Goal: Task Accomplishment & Management: Manage account settings

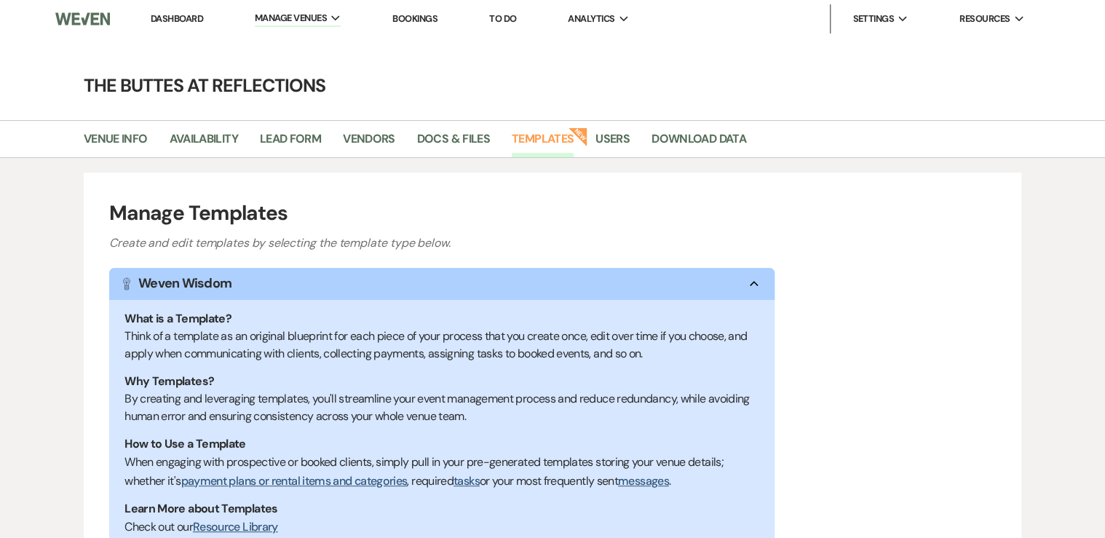
click at [183, 17] on link "Dashboard" at bounding box center [177, 18] width 52 height 12
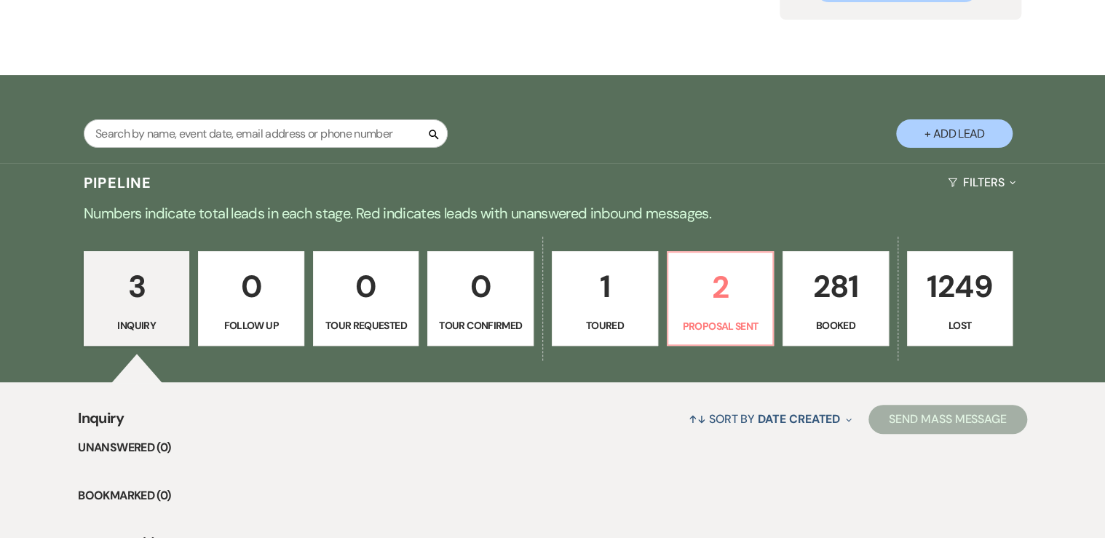
scroll to position [233, 0]
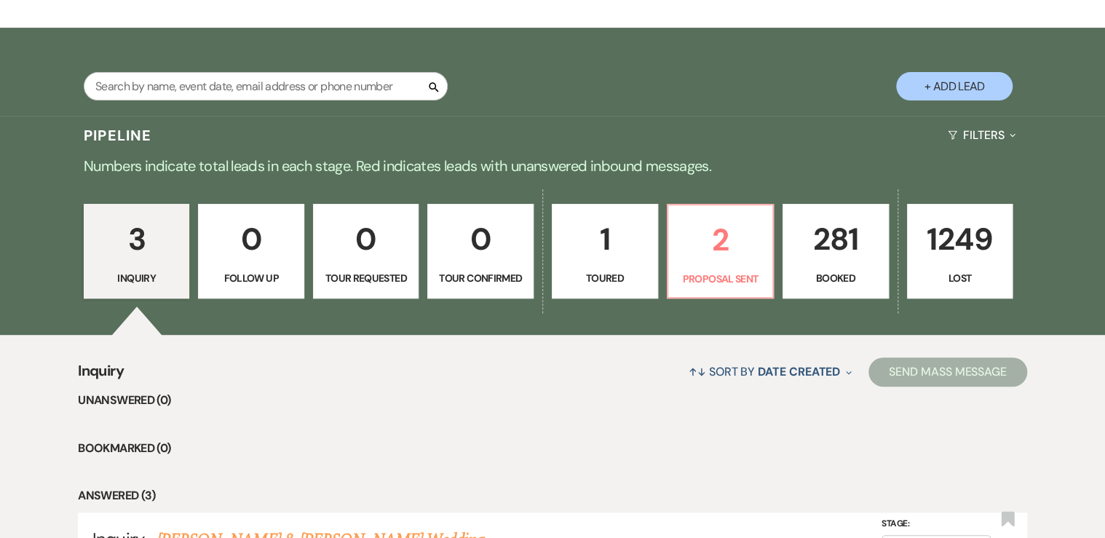
click at [832, 258] on p "281" at bounding box center [835, 239] width 87 height 49
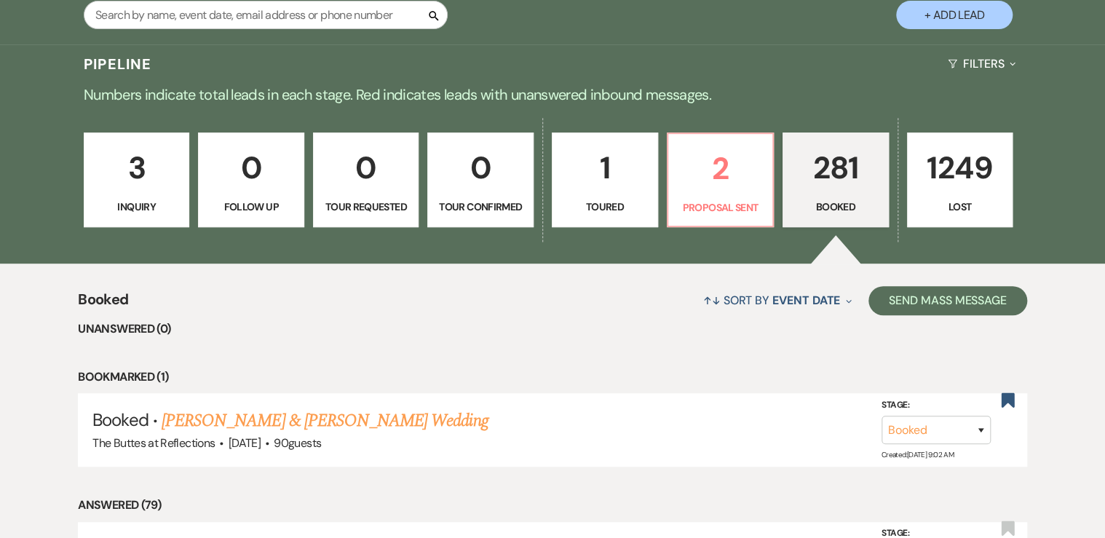
scroll to position [291, 0]
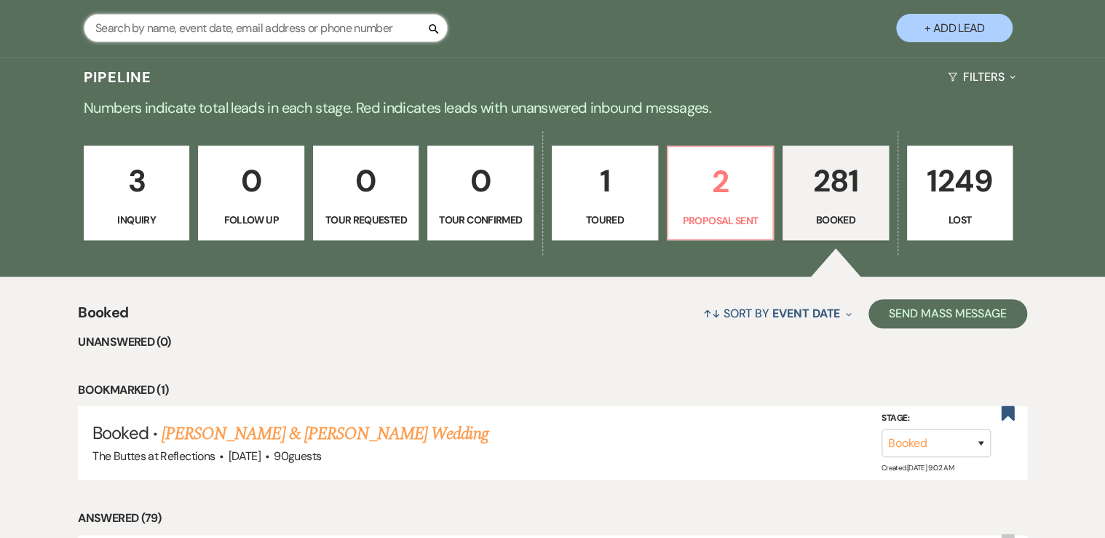
click at [205, 27] on input "text" at bounding box center [266, 28] width 364 height 28
type input "mendoza"
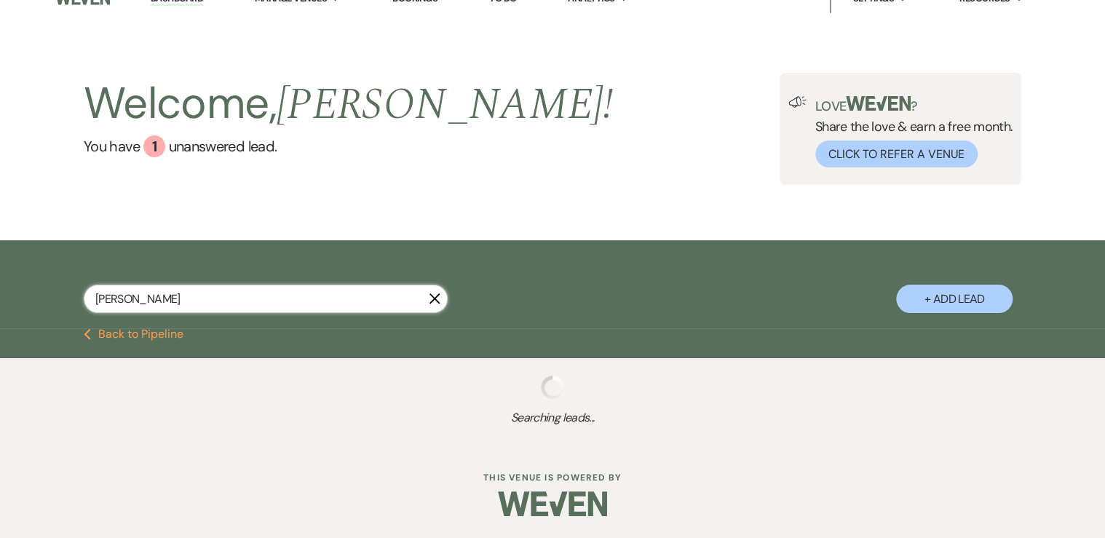
select select "8"
select select "5"
select select "8"
select select "5"
select select "8"
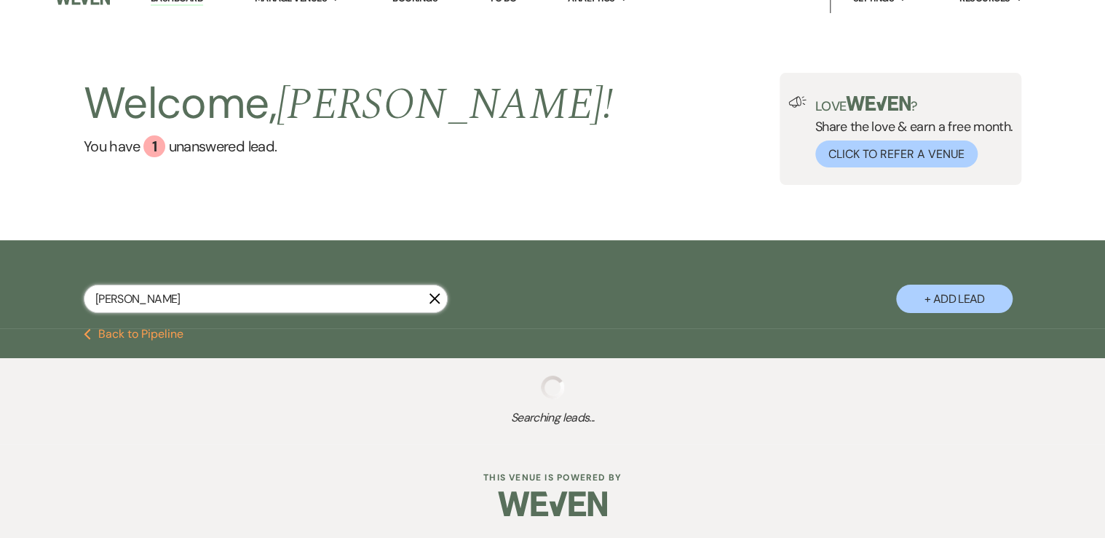
select select "5"
select select "8"
select select "5"
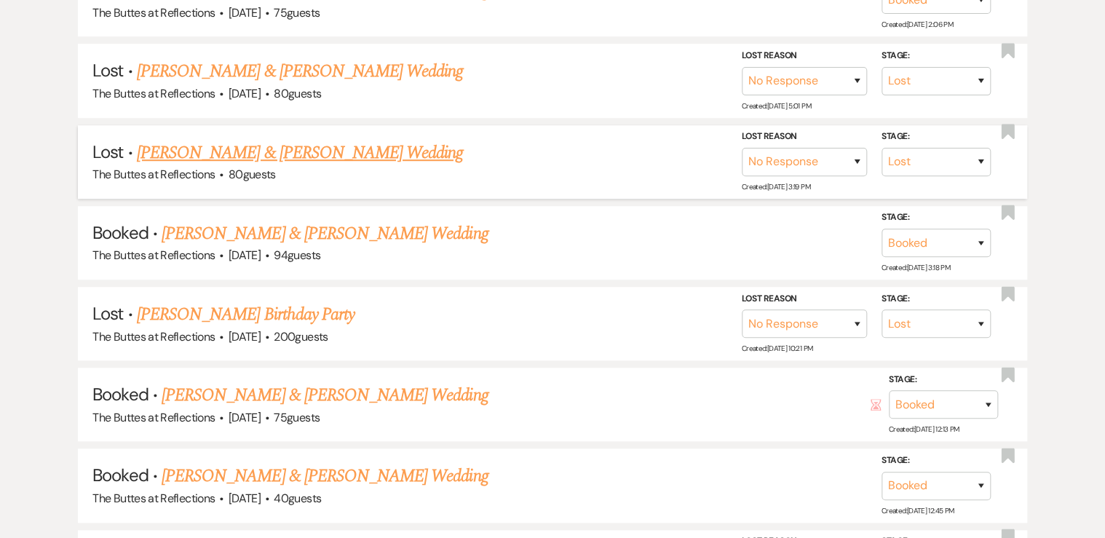
scroll to position [443, 0]
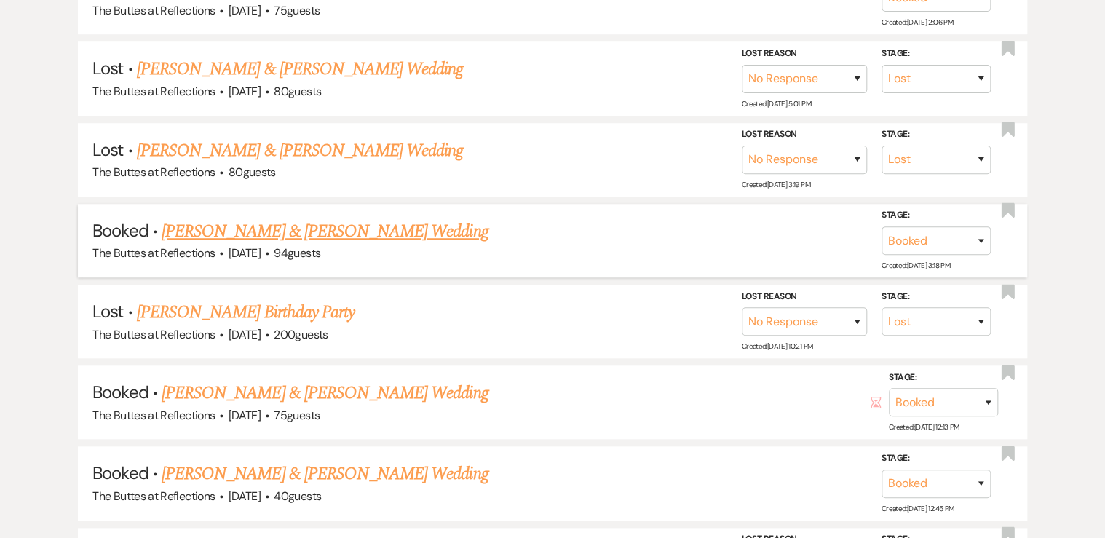
click at [248, 226] on link "Keenan Bojorcas & Yadira Mendoza's Wedding" at bounding box center [325, 231] width 326 height 26
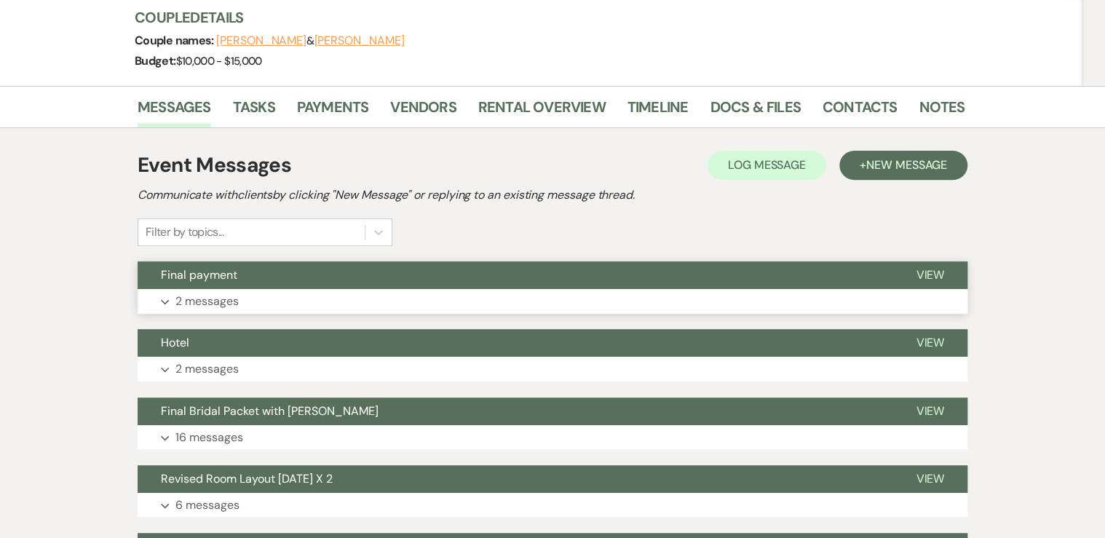
scroll to position [175, 0]
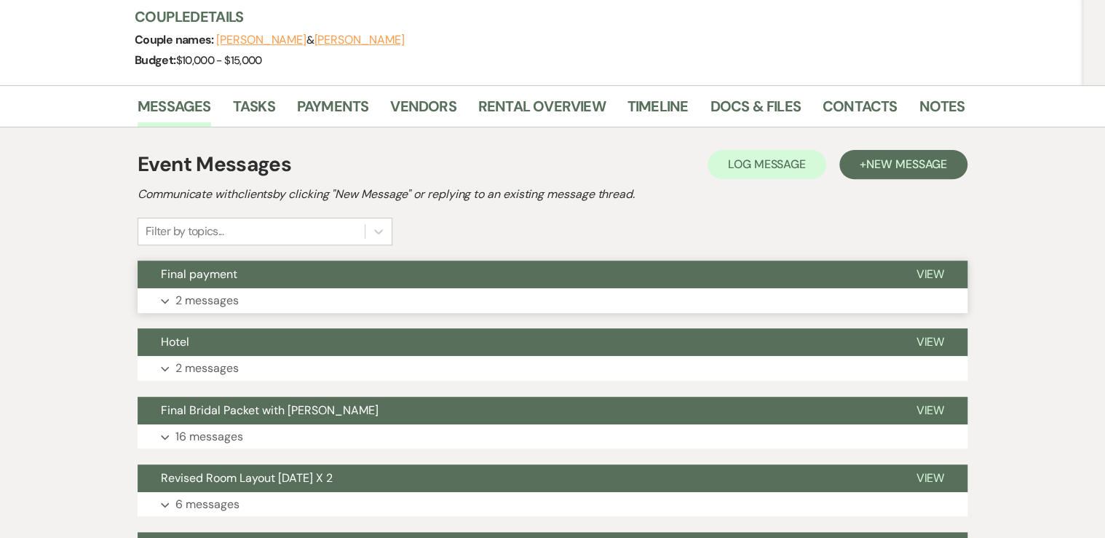
click at [210, 297] on p "2 messages" at bounding box center [206, 300] width 63 height 19
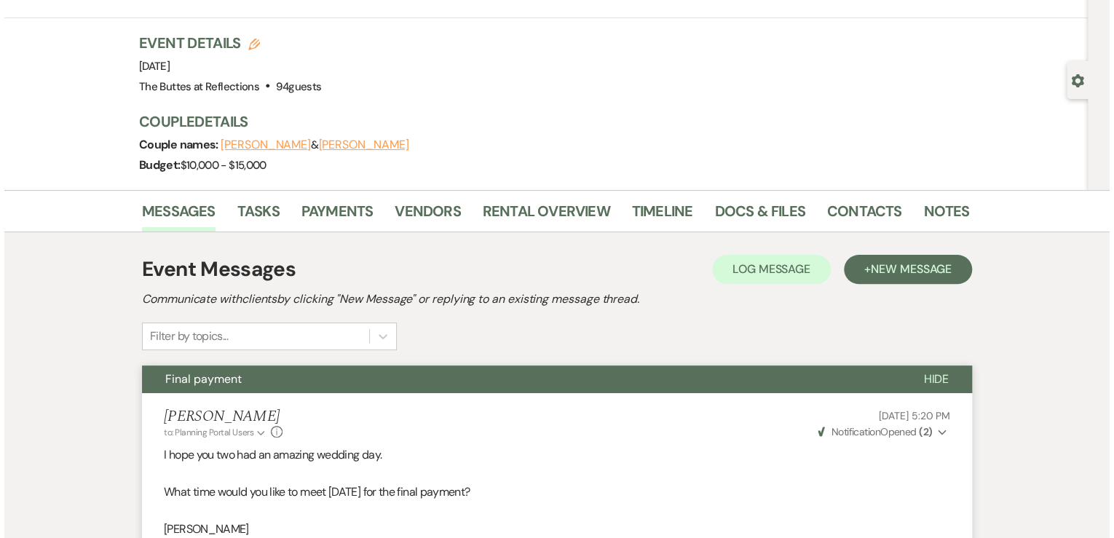
scroll to position [0, 0]
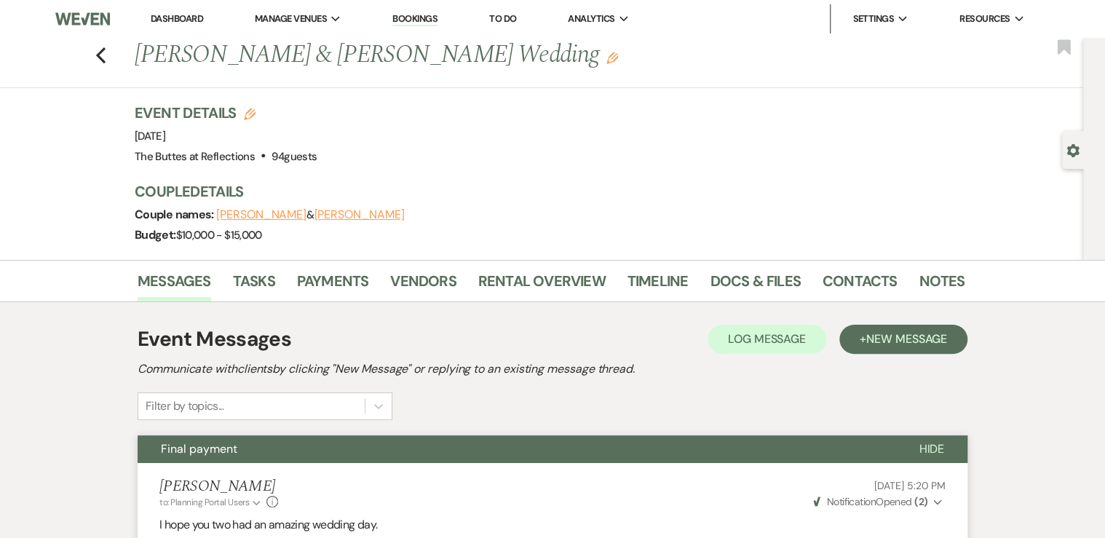
click at [251, 214] on button "Keenan Bojorcas" at bounding box center [261, 215] width 90 height 12
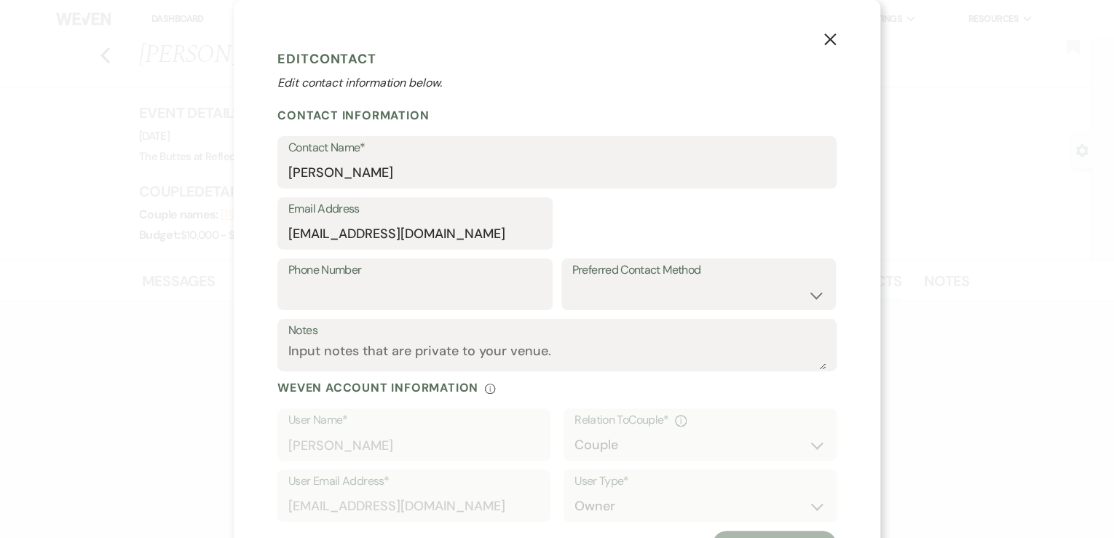
select select "1"
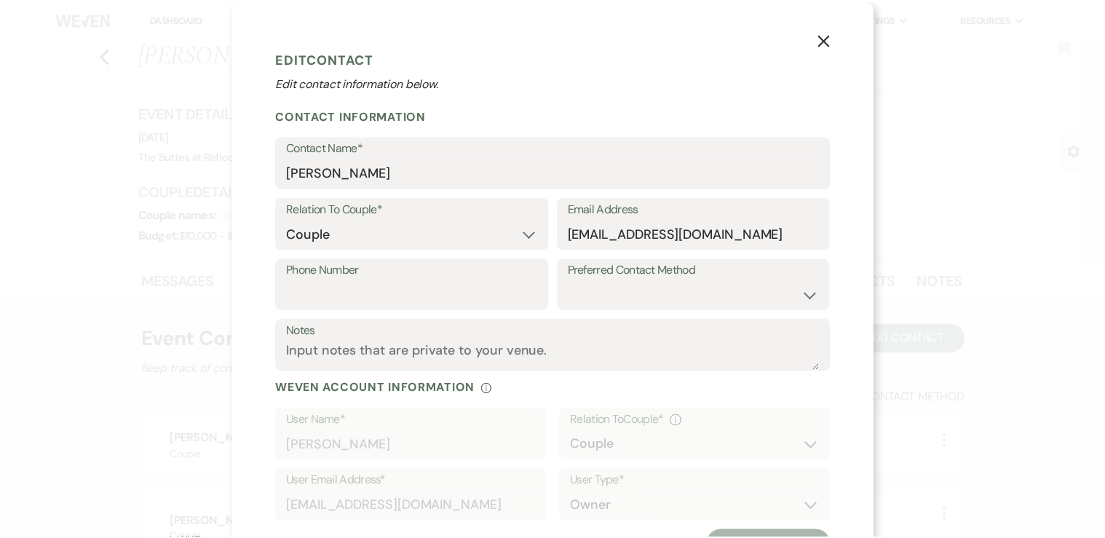
scroll to position [443, 0]
select select "8"
select select "5"
select select "8"
select select "5"
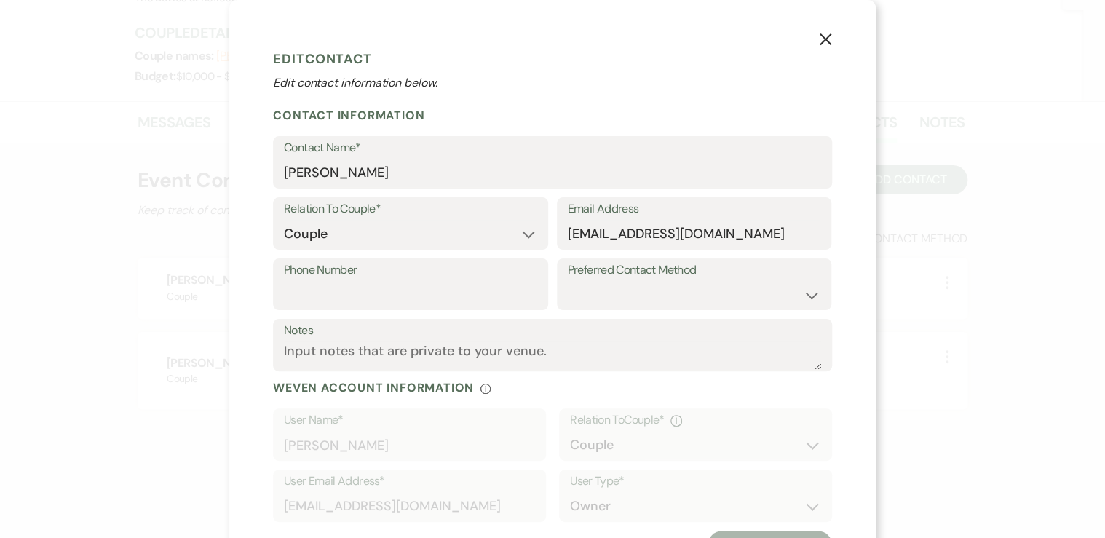
select select "8"
select select "5"
select select "8"
select select "5"
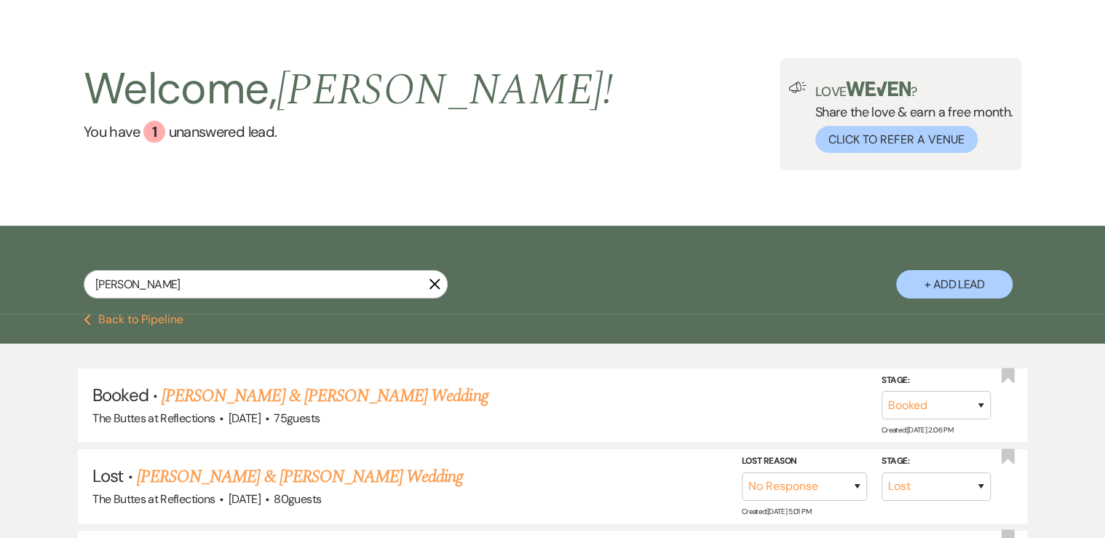
scroll to position [0, 0]
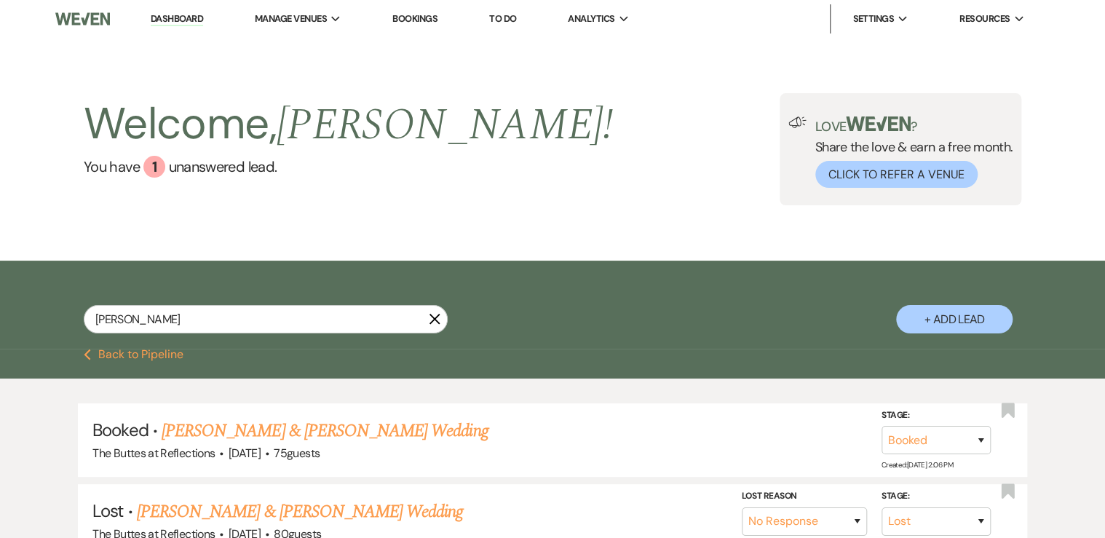
click at [175, 22] on link "Dashboard" at bounding box center [177, 19] width 52 height 14
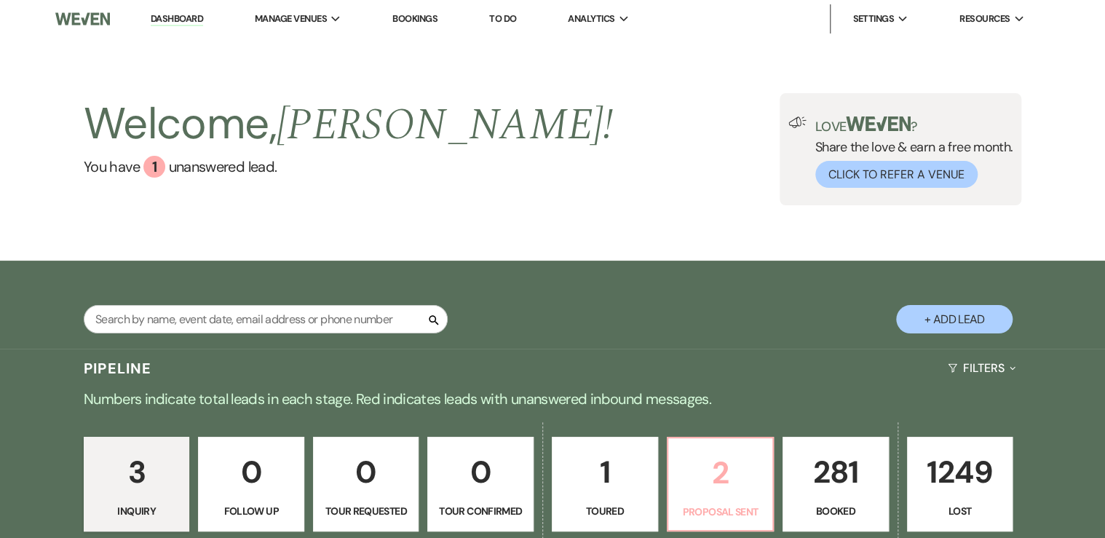
click at [703, 483] on p "2" at bounding box center [720, 472] width 87 height 49
select select "6"
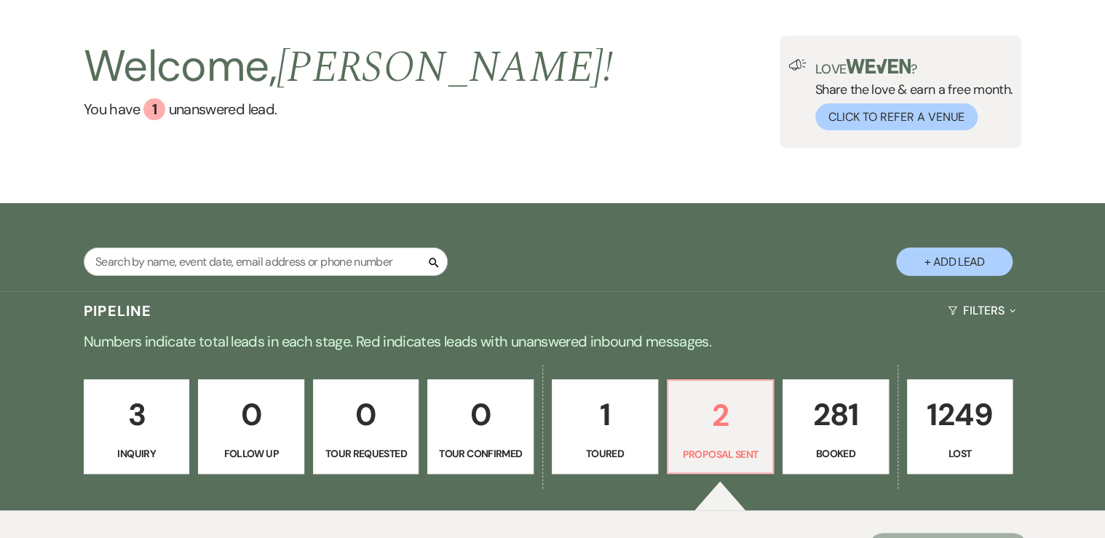
scroll to position [58, 0]
